Goal: Contribute content: Contribute content

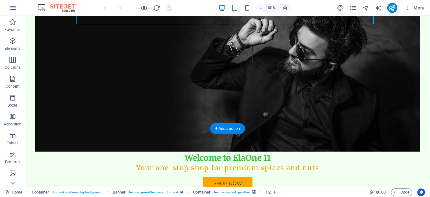
scroll to position [94, 0]
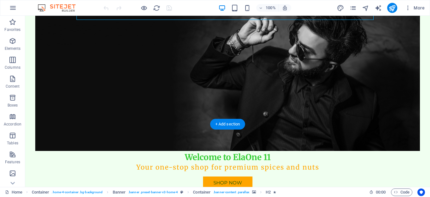
click at [155, 69] on figure at bounding box center [227, 73] width 384 height 156
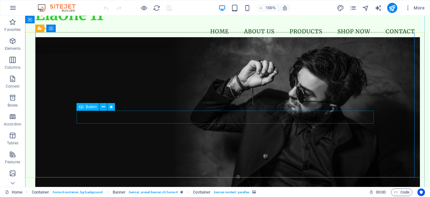
scroll to position [0, 0]
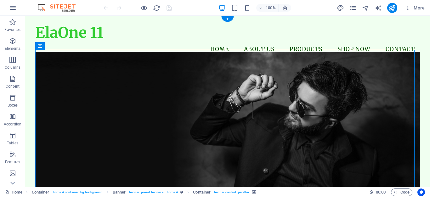
click at [70, 56] on figure at bounding box center [227, 130] width 384 height 156
click at [53, 46] on icon at bounding box center [52, 45] width 3 height 7
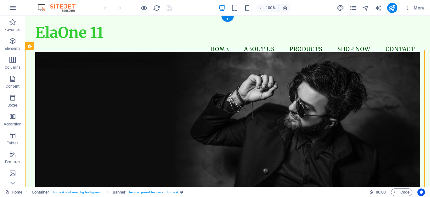
click at [339, 95] on figure at bounding box center [227, 130] width 384 height 156
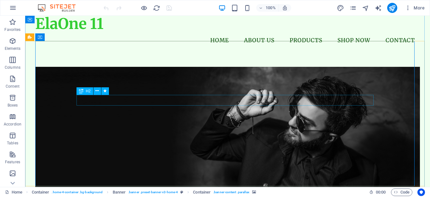
scroll to position [63, 0]
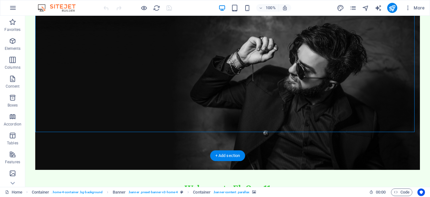
click at [351, 85] on figure at bounding box center [227, 92] width 384 height 156
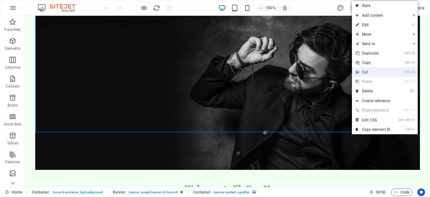
click at [364, 70] on link "Ctrl X Cut" at bounding box center [373, 71] width 42 height 9
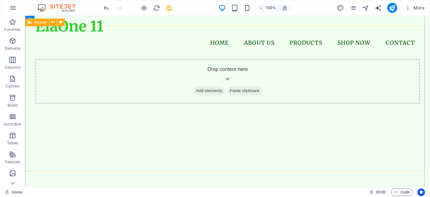
scroll to position [0, 0]
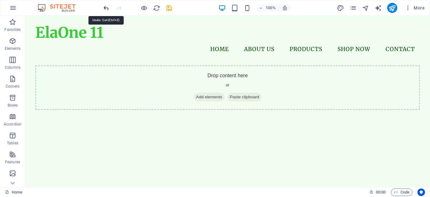
click at [104, 7] on icon "undo" at bounding box center [106, 7] width 7 height 7
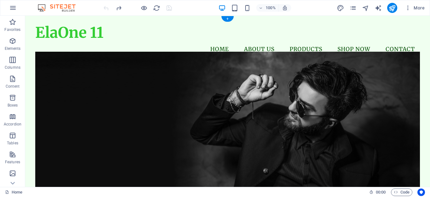
click at [112, 88] on figure at bounding box center [227, 130] width 384 height 156
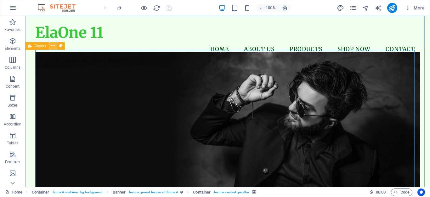
click at [53, 45] on icon at bounding box center [52, 45] width 3 height 7
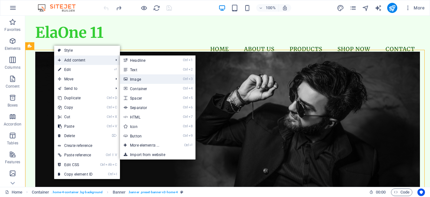
click at [146, 78] on link "Ctrl 3 Image" at bounding box center [146, 78] width 52 height 9
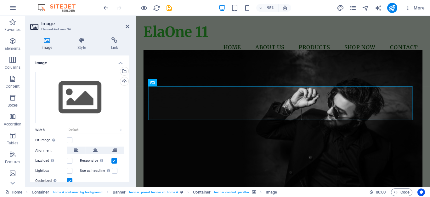
click at [172, 70] on figure at bounding box center [291, 134] width 294 height 164
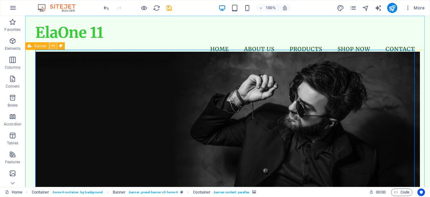
click at [55, 45] on button at bounding box center [53, 46] width 8 height 8
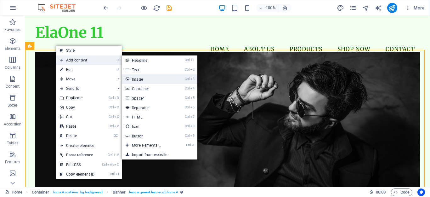
click at [149, 80] on link "Ctrl 3 Image" at bounding box center [148, 78] width 52 height 9
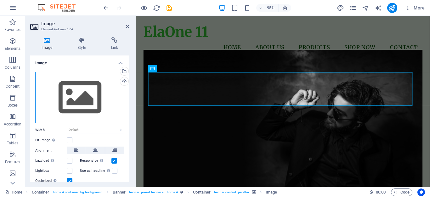
click at [51, 87] on div "Drag files here, click to choose files or select files from Files or our free s…" at bounding box center [79, 98] width 89 height 52
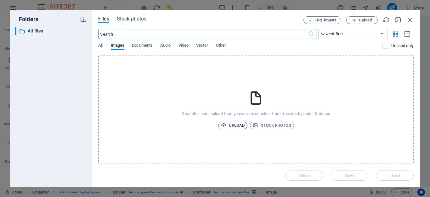
click at [232, 125] on span "Upload" at bounding box center [233, 125] width 24 height 8
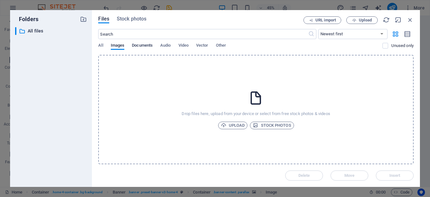
click at [142, 45] on span "Documents" at bounding box center [142, 46] width 21 height 9
click at [227, 123] on span "Upload" at bounding box center [233, 125] width 24 height 8
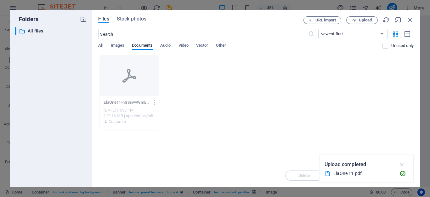
click at [402, 163] on icon "button" at bounding box center [401, 164] width 7 height 7
click at [100, 44] on span "All" at bounding box center [100, 46] width 5 height 9
click at [118, 44] on span "Images" at bounding box center [118, 46] width 14 height 9
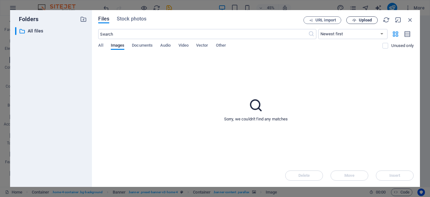
click at [362, 20] on span "Upload" at bounding box center [365, 20] width 13 height 4
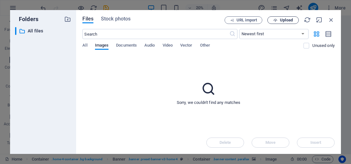
click at [282, 19] on span "Upload" at bounding box center [286, 20] width 13 height 4
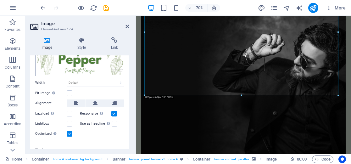
scroll to position [63, 0]
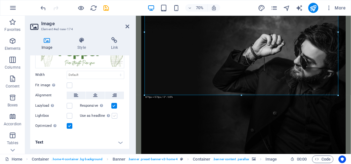
click at [113, 114] on label at bounding box center [115, 116] width 6 height 6
click at [0, 0] on input "Use as headline The image will be wrapped in an H1 headline tag. Useful for giv…" at bounding box center [0, 0] width 0 height 0
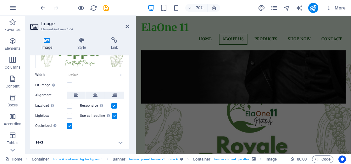
scroll to position [220, 0]
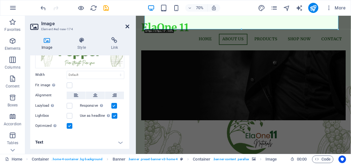
click at [126, 26] on icon at bounding box center [128, 26] width 4 height 5
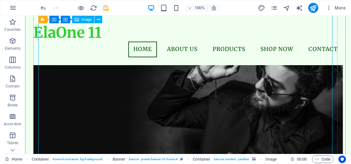
scroll to position [0, 0]
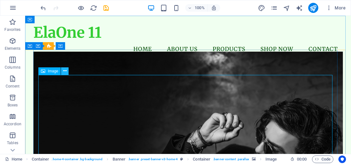
click at [66, 70] on icon at bounding box center [64, 71] width 3 height 7
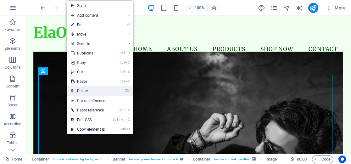
click at [83, 89] on link "⌦ Delete" at bounding box center [88, 90] width 42 height 9
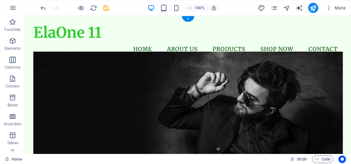
click at [134, 63] on figure at bounding box center [188, 116] width 310 height 129
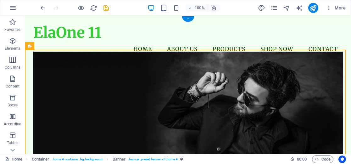
drag, startPoint x: 62, startPoint y: 60, endPoint x: 40, endPoint y: 71, distance: 24.8
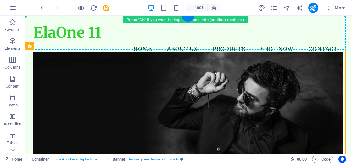
drag, startPoint x: 54, startPoint y: 62, endPoint x: 42, endPoint y: 34, distance: 30.3
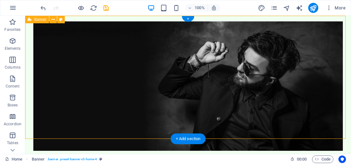
scroll to position [31, 0]
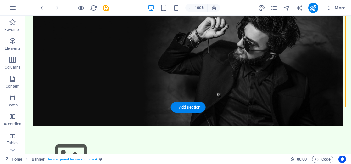
click at [64, 94] on figure at bounding box center [188, 61] width 310 height 129
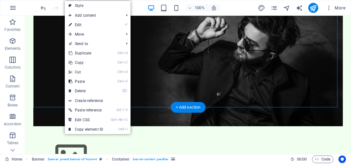
click at [49, 95] on figure at bounding box center [188, 61] width 310 height 129
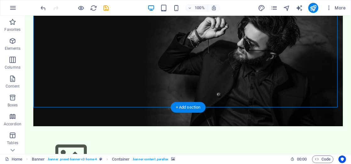
click at [49, 95] on figure at bounding box center [188, 61] width 310 height 129
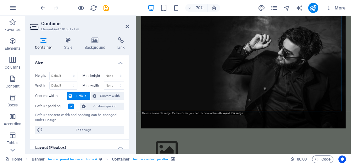
drag, startPoint x: 160, startPoint y: 95, endPoint x: 182, endPoint y: 144, distance: 53.8
click at [182, 144] on figure at bounding box center [289, 87] width 292 height 180
click at [69, 106] on label at bounding box center [71, 106] width 6 height 6
click at [0, 0] on input "Default padding" at bounding box center [0, 0] width 0 height 0
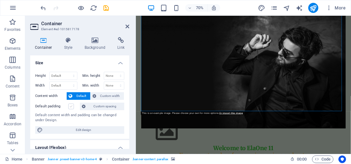
click at [69, 106] on label at bounding box center [71, 106] width 6 height 6
click at [0, 0] on input "Default padding" at bounding box center [0, 0] width 0 height 0
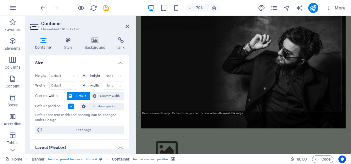
click at [83, 91] on div "Height Default px rem % vh vw Min. height None px rem % vh vw Width Default px …" at bounding box center [79, 103] width 99 height 72
click at [83, 95] on span "Default" at bounding box center [81, 96] width 14 height 8
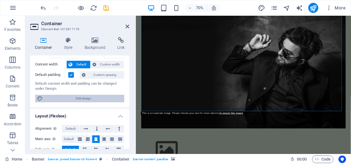
click at [87, 100] on span "Edit design" at bounding box center [84, 99] width 78 height 8
select select "rem"
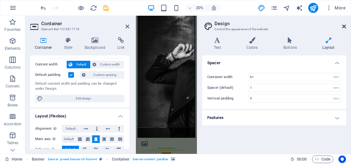
click at [345, 25] on icon at bounding box center [344, 26] width 4 height 5
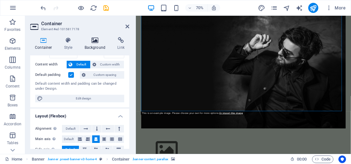
click at [94, 42] on icon at bounding box center [95, 40] width 31 height 6
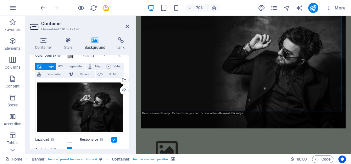
scroll to position [63, 0]
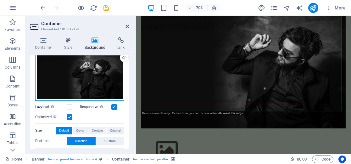
click at [80, 78] on div "Drag files here, click to choose files or select files from Files or our free s…" at bounding box center [79, 74] width 89 height 53
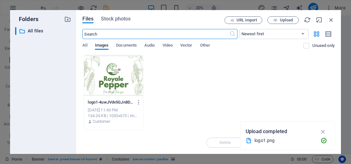
click at [109, 78] on div at bounding box center [113, 75] width 59 height 41
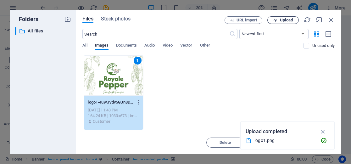
click at [284, 21] on span "Upload" at bounding box center [286, 20] width 13 height 4
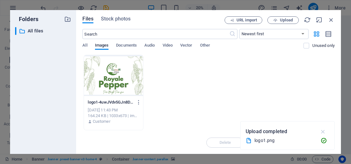
click at [322, 132] on icon "button" at bounding box center [323, 131] width 7 height 7
click at [130, 60] on div at bounding box center [113, 75] width 59 height 41
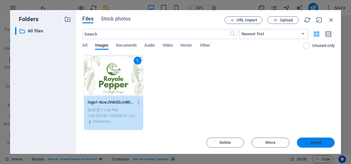
click at [313, 142] on span "Insert" at bounding box center [315, 143] width 11 height 4
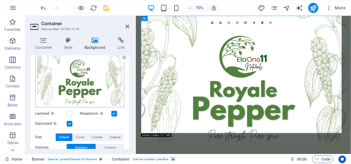
scroll to position [94, 0]
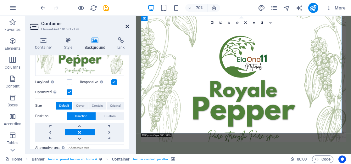
click at [126, 27] on icon at bounding box center [128, 26] width 4 height 5
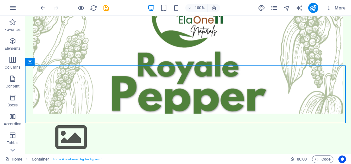
drag, startPoint x: 32, startPoint y: 40, endPoint x: 28, endPoint y: 9, distance: 31.1
click at [28, 16] on section "Favorites Elements Columns Content Boxes Accordion Tables Features Images Slide…" at bounding box center [175, 85] width 351 height 138
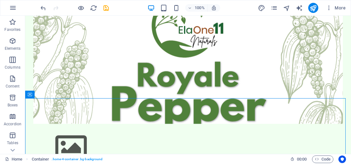
click at [28, 9] on div "100% More" at bounding box center [175, 7] width 350 height 15
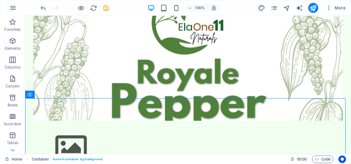
click at [28, 9] on div "100% More" at bounding box center [175, 7] width 350 height 15
drag, startPoint x: 54, startPoint y: 109, endPoint x: 36, endPoint y: 31, distance: 80.7
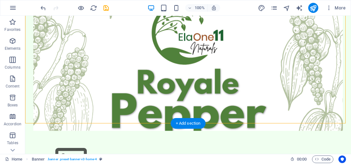
scroll to position [0, 0]
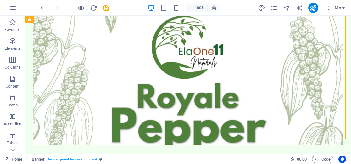
drag, startPoint x: 11, startPoint y: 15, endPoint x: 31, endPoint y: 21, distance: 21.3
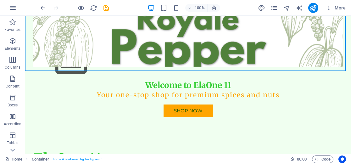
scroll to position [126, 0]
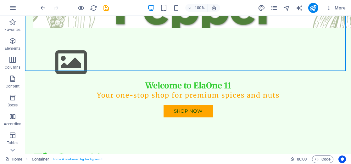
drag, startPoint x: 36, startPoint y: 20, endPoint x: 36, endPoint y: -12, distance: 32.4
click at [36, 0] on html "ElaOne 11 Home Favorites Elements Columns Content Boxes Accordion Tables Featur…" at bounding box center [175, 82] width 351 height 164
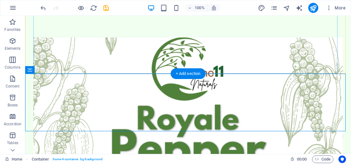
scroll to position [94, 0]
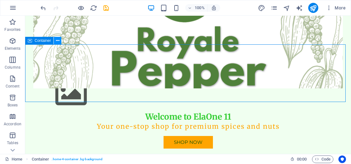
click at [59, 42] on icon at bounding box center [57, 40] width 3 height 7
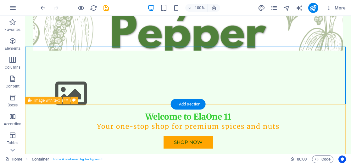
scroll to position [0, 0]
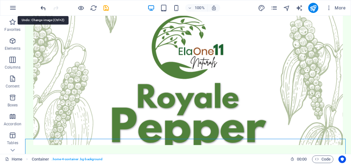
click at [43, 7] on icon "undo" at bounding box center [43, 7] width 7 height 7
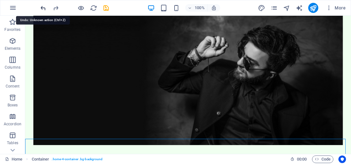
click at [44, 7] on icon "undo" at bounding box center [43, 7] width 7 height 7
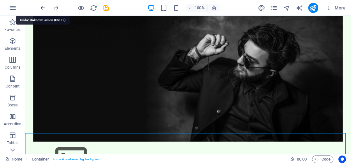
click at [44, 7] on icon "undo" at bounding box center [43, 7] width 7 height 7
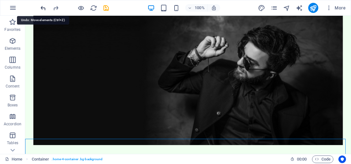
click at [44, 7] on icon "undo" at bounding box center [43, 7] width 7 height 7
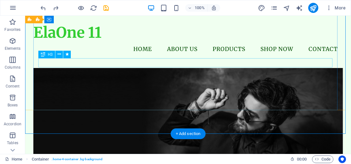
scroll to position [63, 0]
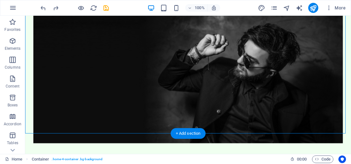
click at [116, 97] on figure at bounding box center [188, 78] width 310 height 129
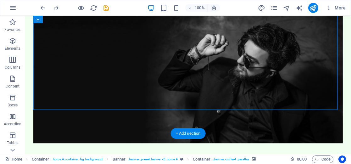
click at [116, 97] on figure at bounding box center [188, 78] width 310 height 129
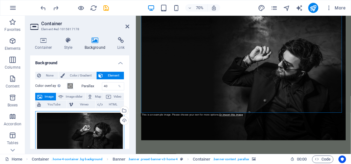
click at [82, 126] on div "Drag files here, click to choose files or select files from Files or our free s…" at bounding box center [79, 137] width 89 height 53
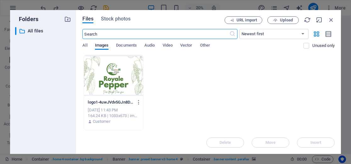
click at [110, 72] on div at bounding box center [113, 75] width 59 height 41
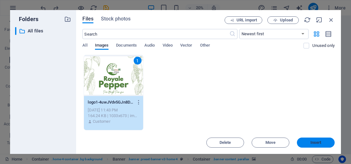
click at [323, 143] on span "Insert" at bounding box center [315, 143] width 33 height 4
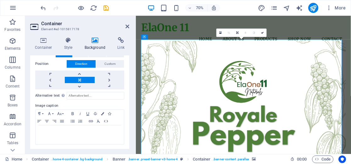
scroll to position [0, 0]
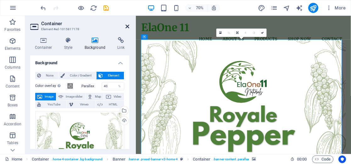
click at [127, 25] on icon at bounding box center [128, 26] width 4 height 5
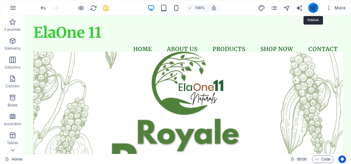
click at [313, 8] on icon "publish" at bounding box center [313, 7] width 7 height 7
checkbox input "false"
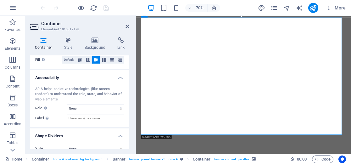
scroll to position [150, 0]
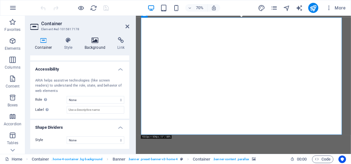
click at [95, 42] on icon at bounding box center [95, 40] width 31 height 6
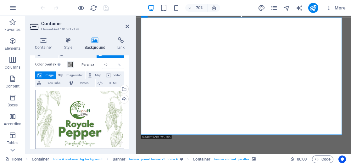
scroll to position [31, 0]
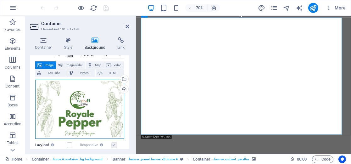
click at [88, 102] on div "Drag files here, click to choose files or select files from Files or our free s…" at bounding box center [79, 109] width 89 height 59
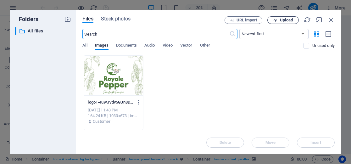
click at [287, 18] on span "Upload" at bounding box center [286, 20] width 13 height 4
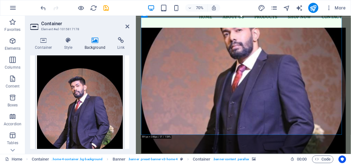
scroll to position [63, 0]
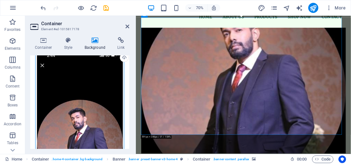
click at [107, 88] on div "Drag files here, click to choose files or select files from Files or our free s…" at bounding box center [79, 142] width 89 height 189
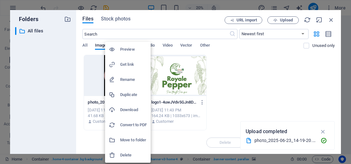
click at [123, 155] on h6 "Delete" at bounding box center [133, 155] width 27 height 8
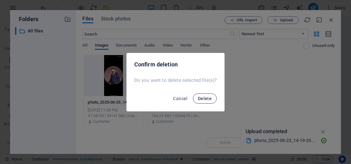
click at [205, 97] on span "Delete" at bounding box center [205, 98] width 14 height 5
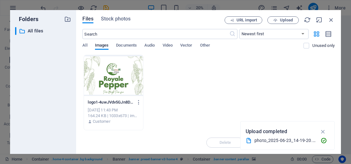
click at [280, 24] on div "Files Stock photos URL import Upload ​ Newest first Oldest first Name (A-Z) Nam…" at bounding box center [208, 81] width 252 height 131
click at [285, 21] on span "Upload" at bounding box center [286, 20] width 13 height 4
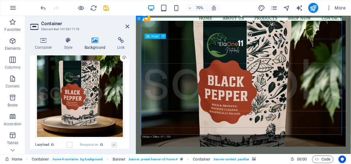
scroll to position [0, 0]
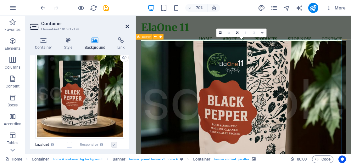
click at [128, 25] on icon at bounding box center [128, 26] width 4 height 5
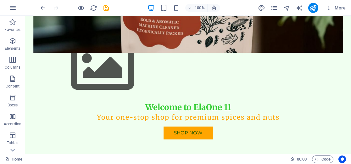
scroll to position [189, 0]
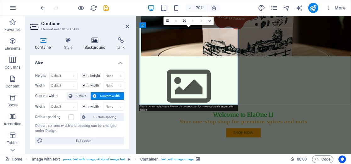
scroll to position [233, 0]
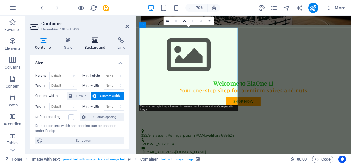
click at [94, 43] on icon at bounding box center [95, 40] width 31 height 6
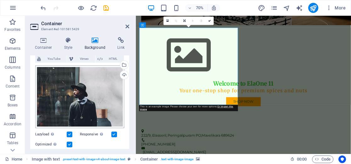
scroll to position [63, 0]
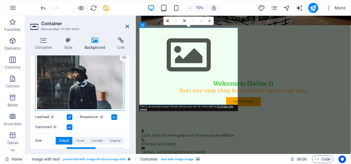
click at [89, 82] on div "Drag files here, click to choose files or select files from Files or our free s…" at bounding box center [79, 79] width 89 height 63
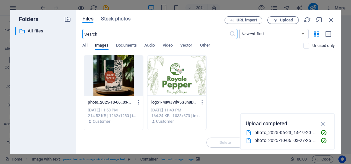
scroll to position [616, 0]
click at [287, 20] on span "Upload" at bounding box center [286, 20] width 13 height 4
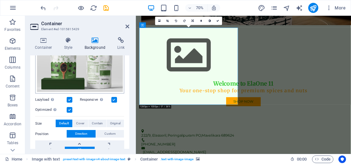
scroll to position [94, 0]
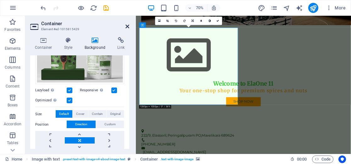
click at [128, 25] on icon at bounding box center [128, 26] width 4 height 5
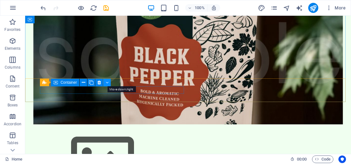
click at [106, 81] on icon at bounding box center [107, 82] width 3 height 7
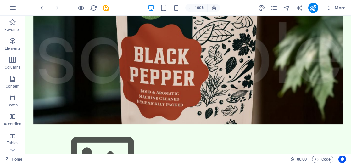
drag, startPoint x: 106, startPoint y: 81, endPoint x: 111, endPoint y: 177, distance: 96.7
click at [111, 164] on html "ElaOne 11 Home Favorites Elements Columns Content Boxes Accordion Tables Featur…" at bounding box center [175, 82] width 351 height 164
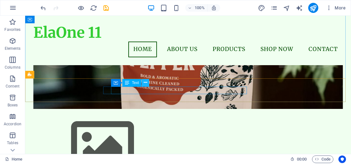
click at [145, 81] on icon at bounding box center [145, 82] width 3 height 7
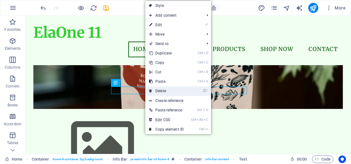
click at [162, 91] on link "⌦ Delete" at bounding box center [166, 90] width 42 height 9
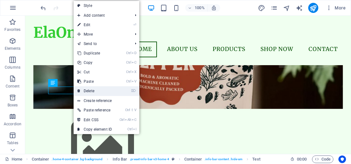
click at [92, 92] on link "⌦ Delete" at bounding box center [95, 90] width 42 height 9
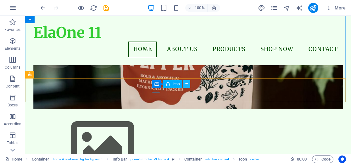
click at [186, 82] on icon at bounding box center [186, 84] width 3 height 7
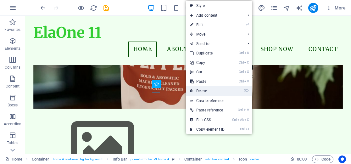
click at [205, 92] on link "⌦ Delete" at bounding box center [207, 90] width 42 height 9
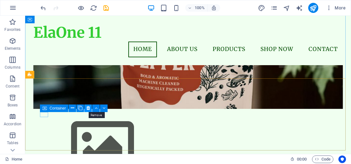
click at [88, 108] on icon at bounding box center [88, 108] width 3 height 7
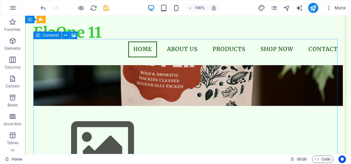
scroll to position [0, 0]
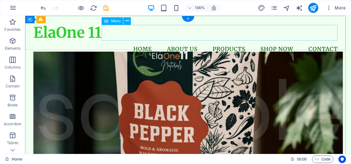
click at [183, 42] on nav "Home About Us Products Shop Now Contact" at bounding box center [188, 50] width 310 height 16
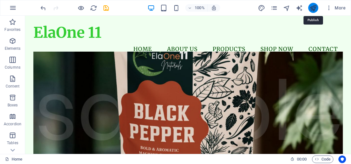
click at [312, 9] on icon "publish" at bounding box center [313, 7] width 7 height 7
checkbox input "false"
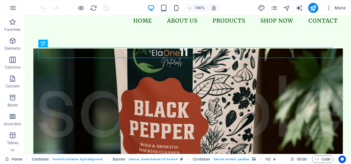
scroll to position [63, 0]
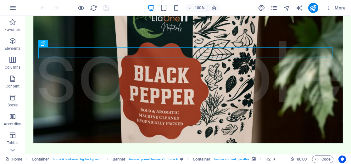
click at [183, 99] on figure at bounding box center [188, 78] width 310 height 129
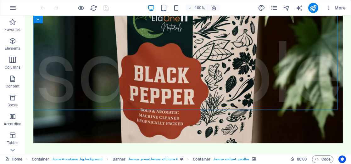
click at [183, 99] on figure at bounding box center [188, 78] width 310 height 129
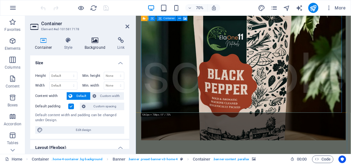
click at [93, 42] on icon at bounding box center [95, 40] width 31 height 6
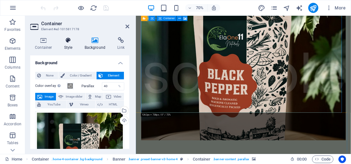
click at [69, 42] on icon at bounding box center [68, 40] width 18 height 6
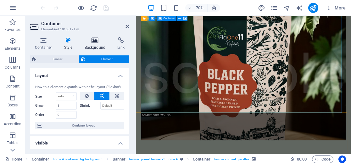
click at [98, 40] on icon at bounding box center [95, 40] width 31 height 6
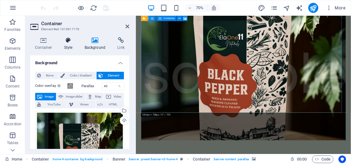
click at [72, 40] on icon at bounding box center [68, 40] width 18 height 6
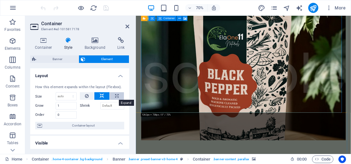
click at [115, 97] on icon at bounding box center [116, 96] width 3 height 8
type input "100"
select select "%"
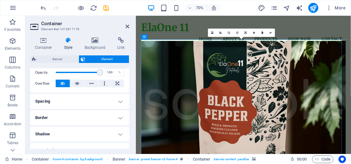
scroll to position [126, 0]
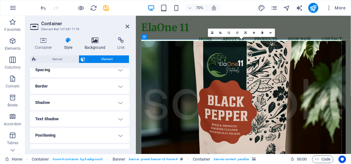
click at [95, 42] on icon at bounding box center [95, 40] width 31 height 6
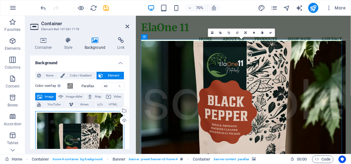
click at [95, 124] on div "Drag files here, click to choose files or select files from Files or our free s…" at bounding box center [79, 156] width 89 height 90
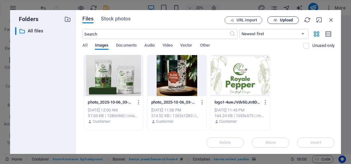
click at [288, 20] on span "Upload" at bounding box center [286, 20] width 13 height 4
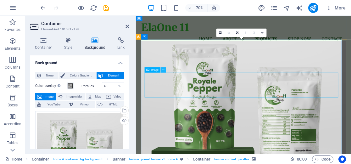
click at [163, 70] on icon at bounding box center [163, 70] width 3 height 5
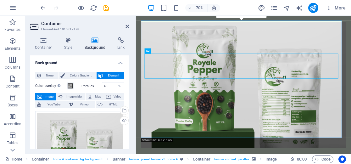
scroll to position [0, 0]
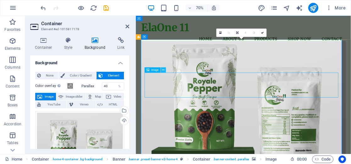
click at [162, 69] on icon at bounding box center [163, 70] width 3 height 5
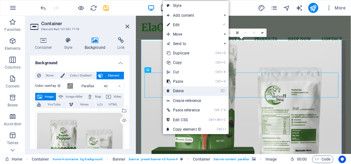
click at [172, 91] on link "⌦ Delete" at bounding box center [184, 90] width 42 height 9
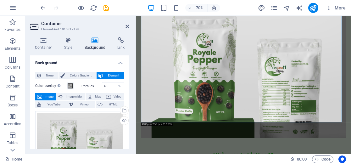
scroll to position [63, 0]
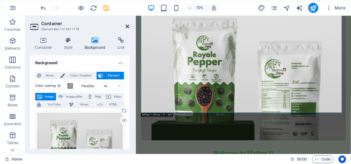
click at [126, 26] on icon at bounding box center [128, 26] width 4 height 5
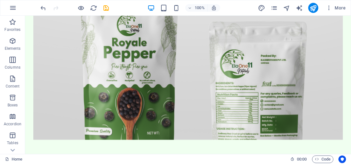
click at [126, 82] on figure at bounding box center [188, 77] width 310 height 126
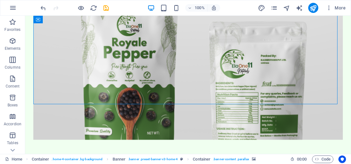
click at [151, 85] on figure at bounding box center [188, 77] width 310 height 126
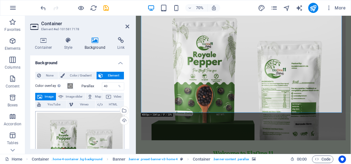
scroll to position [31, 0]
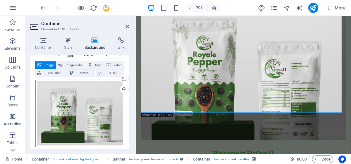
click at [102, 93] on div "Drag files here, click to choose files or select files from Files or our free s…" at bounding box center [79, 114] width 89 height 68
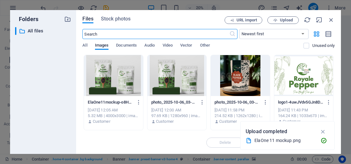
click at [243, 81] on div at bounding box center [240, 75] width 59 height 41
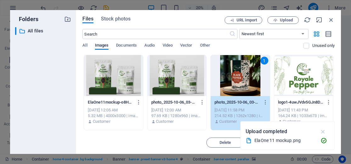
click at [325, 130] on icon "button" at bounding box center [323, 131] width 7 height 7
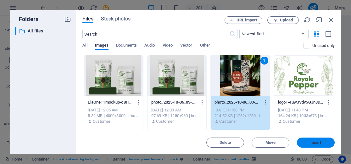
click at [315, 141] on span "Insert" at bounding box center [315, 143] width 11 height 4
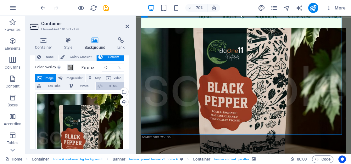
scroll to position [0, 0]
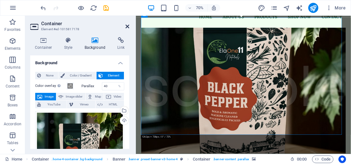
click at [127, 24] on icon at bounding box center [128, 26] width 4 height 5
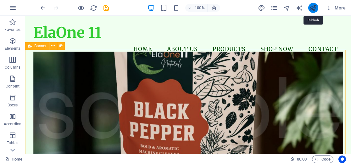
click at [311, 8] on icon "publish" at bounding box center [313, 7] width 7 height 7
checkbox input "false"
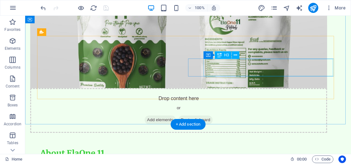
scroll to position [409, 0]
